Goal: Transaction & Acquisition: Purchase product/service

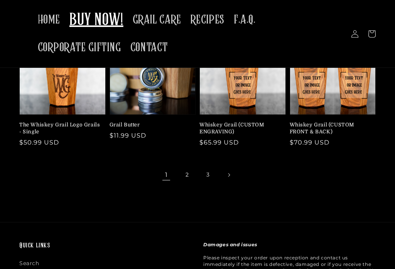
scroll to position [225, 0]
click at [187, 169] on link "2" at bounding box center [186, 174] width 17 height 17
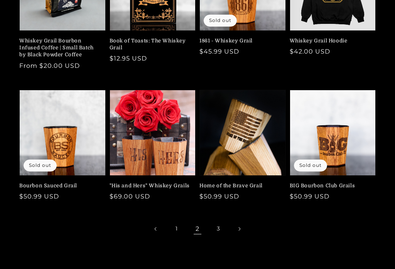
scroll to position [174, 0]
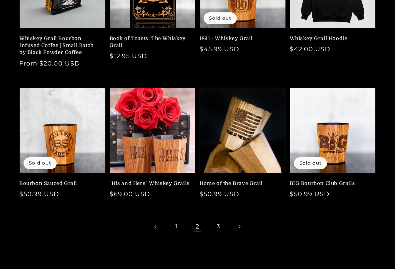
click at [221, 228] on link "3" at bounding box center [218, 226] width 17 height 17
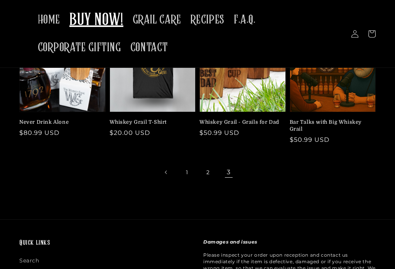
scroll to position [82, 0]
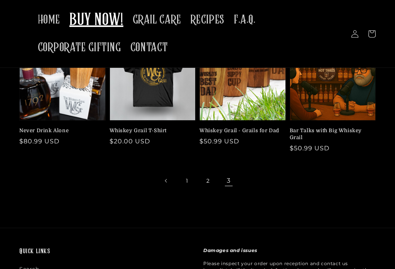
click at [192, 179] on link "1" at bounding box center [186, 180] width 17 height 17
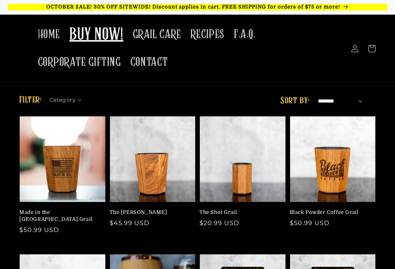
click at [160, 209] on link "The Mash Bill" at bounding box center [150, 212] width 82 height 7
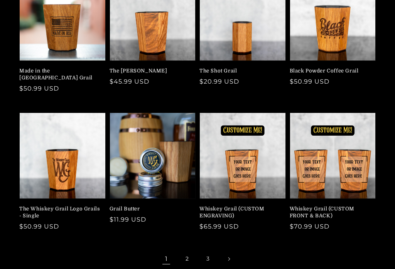
scroll to position [147, 0]
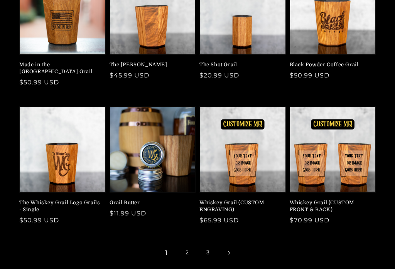
click at [248, 200] on link "Whiskey Grail (CUSTOM ENGRAVING)" at bounding box center [240, 207] width 82 height 14
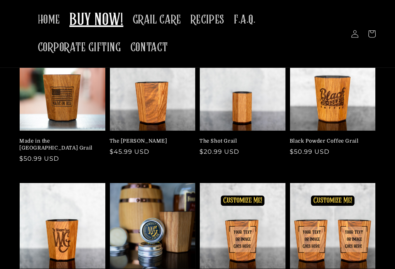
scroll to position [71, 0]
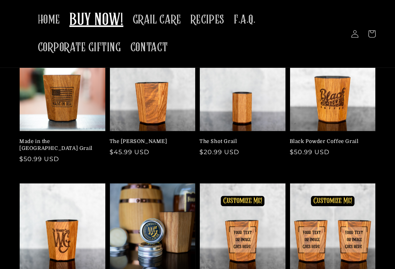
click at [167, 138] on link "The [PERSON_NAME]" at bounding box center [150, 141] width 82 height 7
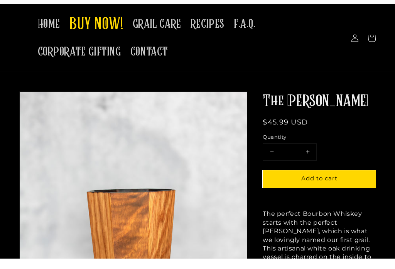
scroll to position [39, 0]
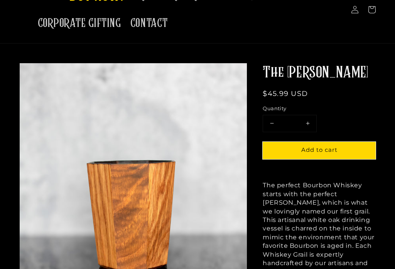
click at [264, 169] on shop-pay-wallet-button at bounding box center [263, 166] width 2 height 7
